Goal: Information Seeking & Learning: Learn about a topic

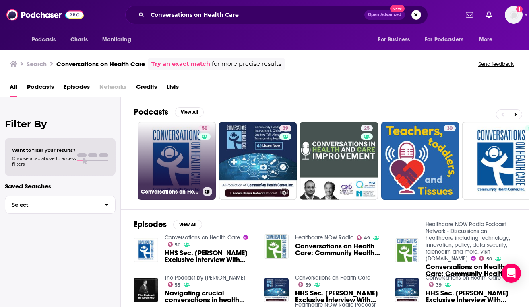
click at [183, 154] on link "50 Conversations on Health Care" at bounding box center [177, 161] width 78 height 78
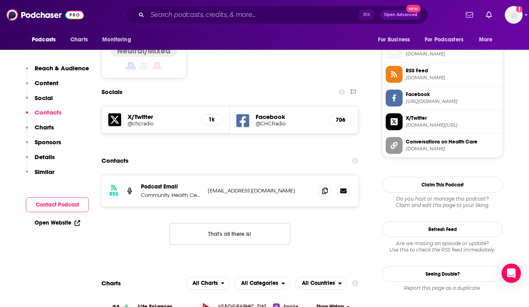
scroll to position [667, 0]
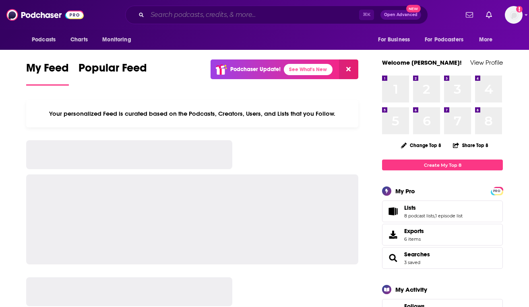
click at [268, 10] on input "Search podcasts, credits, & more..." at bounding box center [253, 14] width 212 height 13
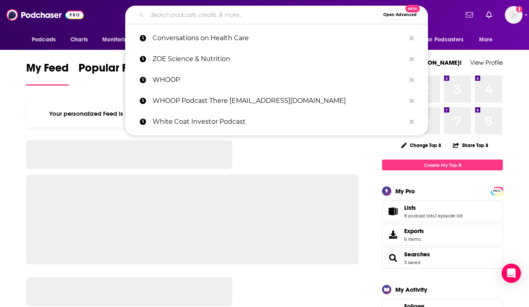
paste input "DeviceTalks Podcast Network"
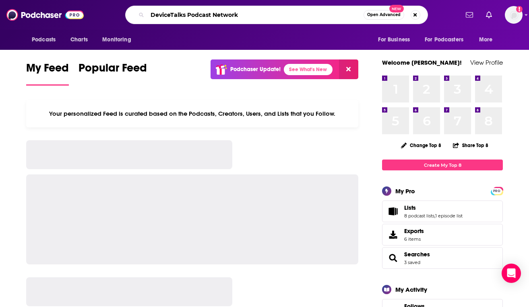
type input "DeviceTalks Podcast Network"
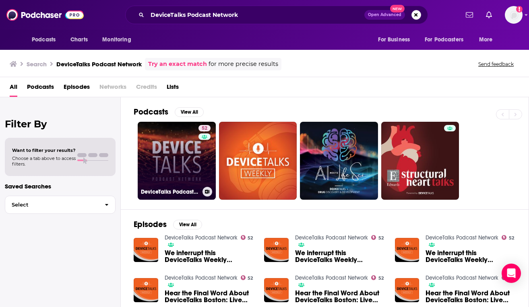
click at [168, 166] on link "52 DeviceTalks Podcast Network" at bounding box center [177, 161] width 78 height 78
